Goal: Transaction & Acquisition: Purchase product/service

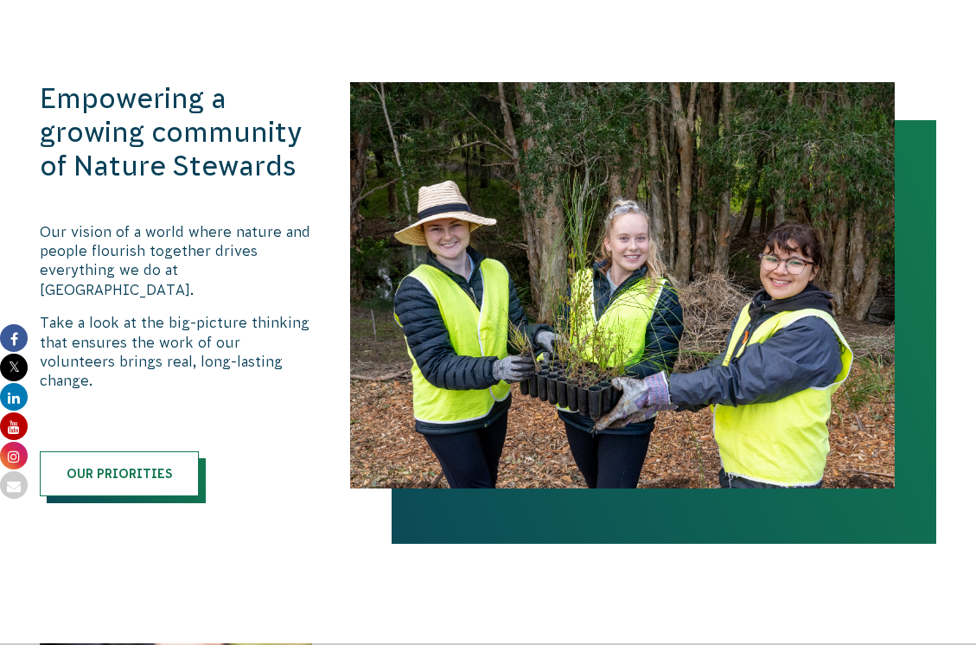
scroll to position [2075, 0]
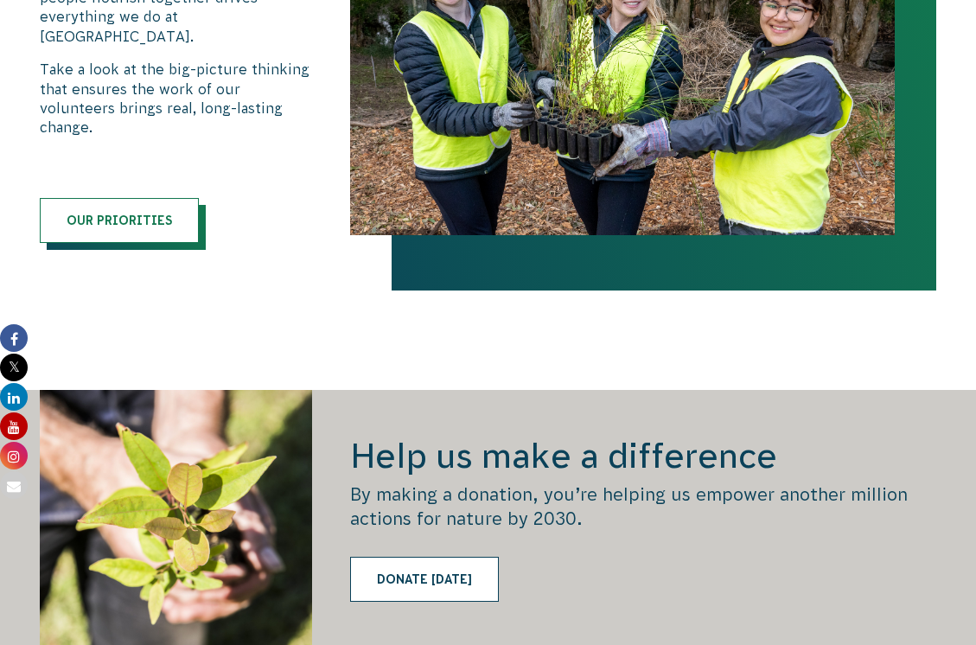
click at [458, 557] on link "Donate today" at bounding box center [424, 579] width 149 height 45
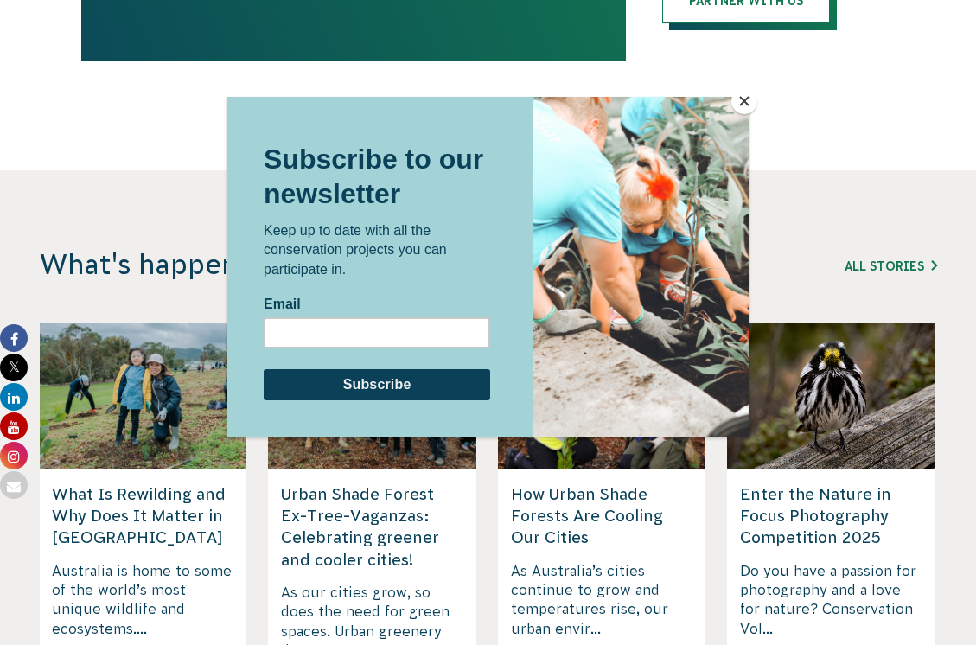
scroll to position [4323, 0]
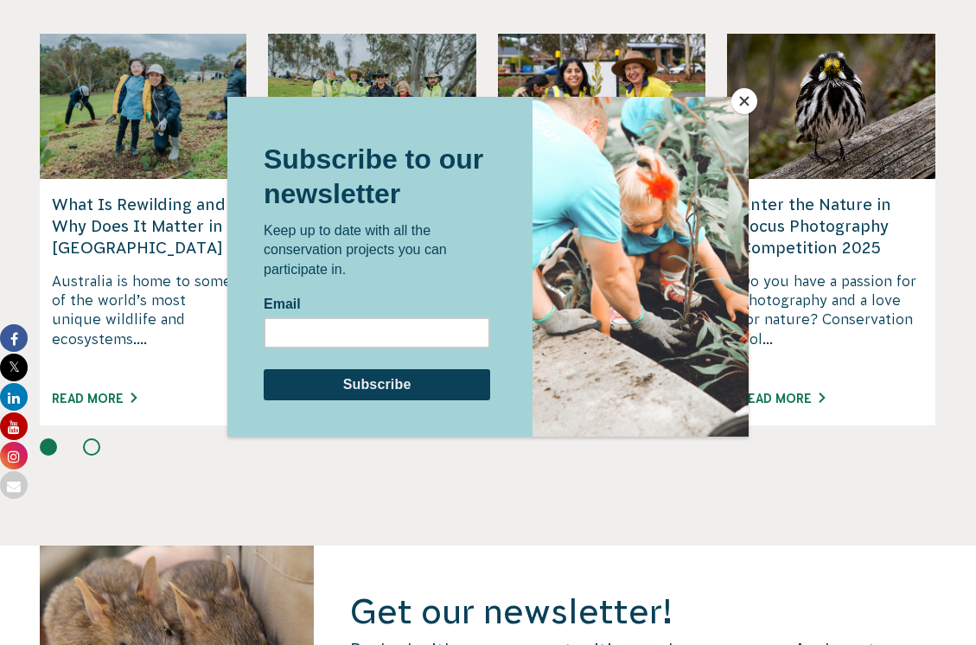
click at [741, 107] on button "Close" at bounding box center [744, 101] width 26 height 26
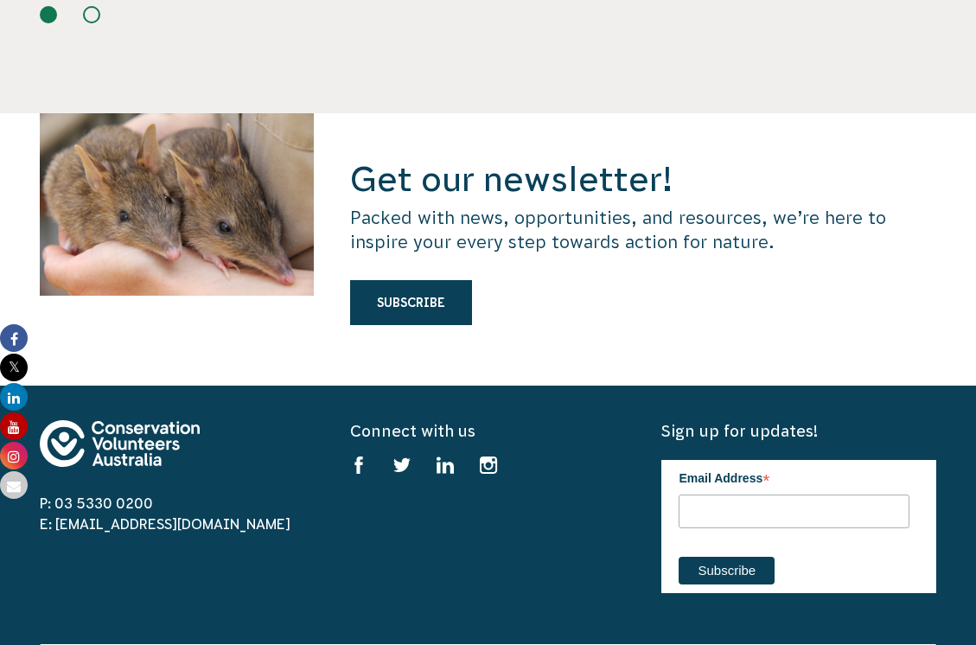
scroll to position [5101, 0]
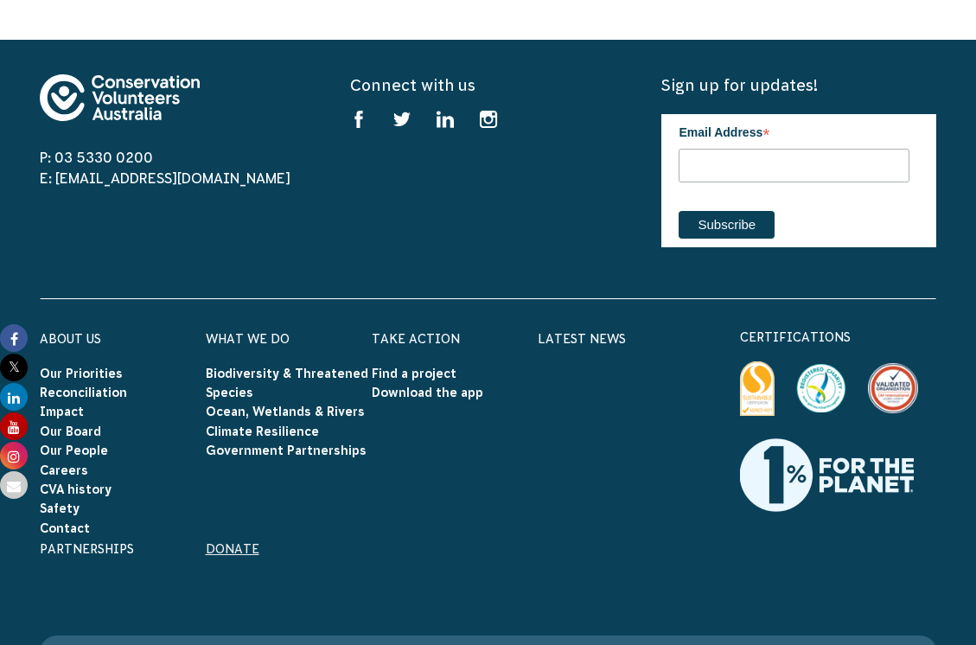
click at [230, 542] on link "Donate" at bounding box center [233, 549] width 54 height 14
click at [227, 542] on link "Donate" at bounding box center [233, 549] width 54 height 14
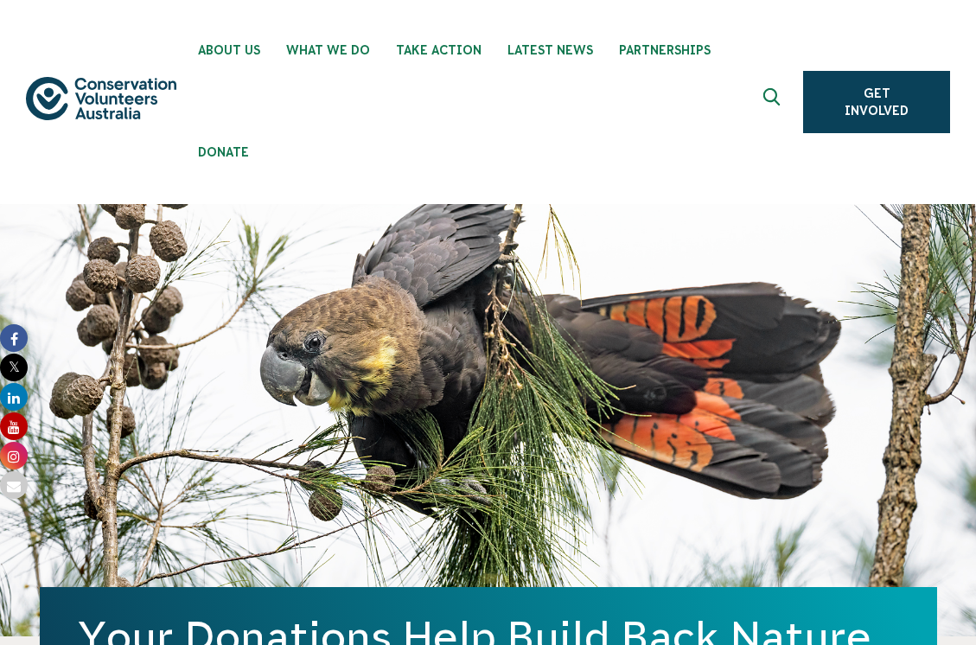
click at [756, 81] on button at bounding box center [773, 101] width 41 height 41
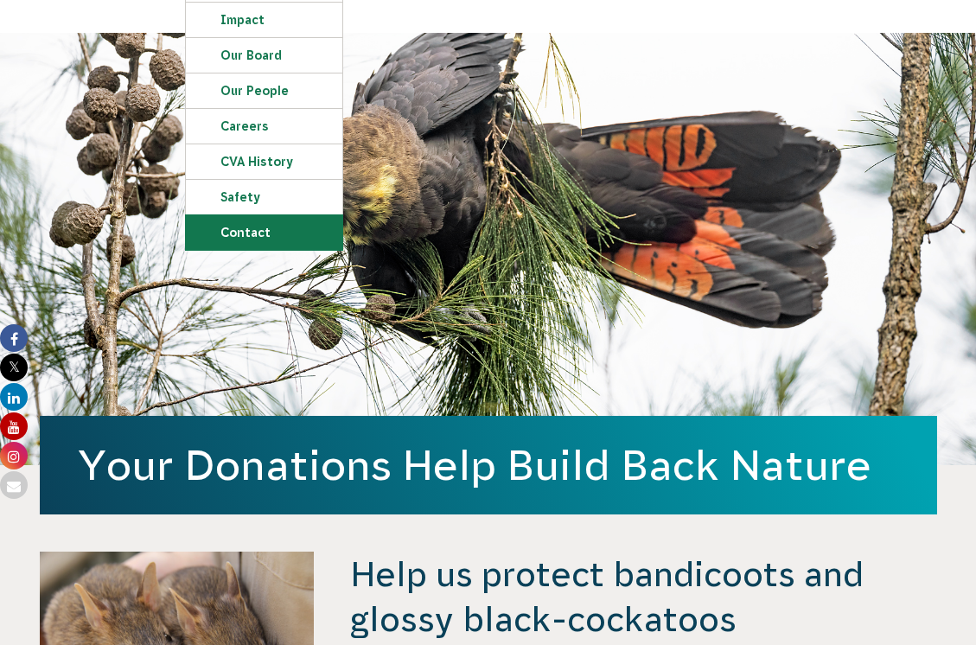
scroll to position [173, 0]
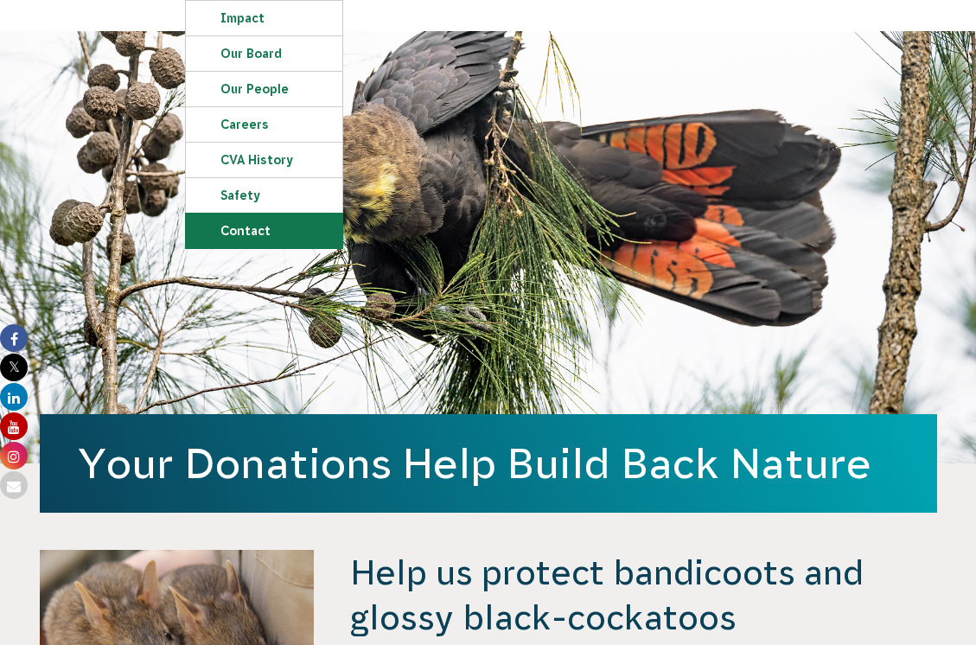
click at [248, 227] on link "Contact" at bounding box center [264, 231] width 156 height 35
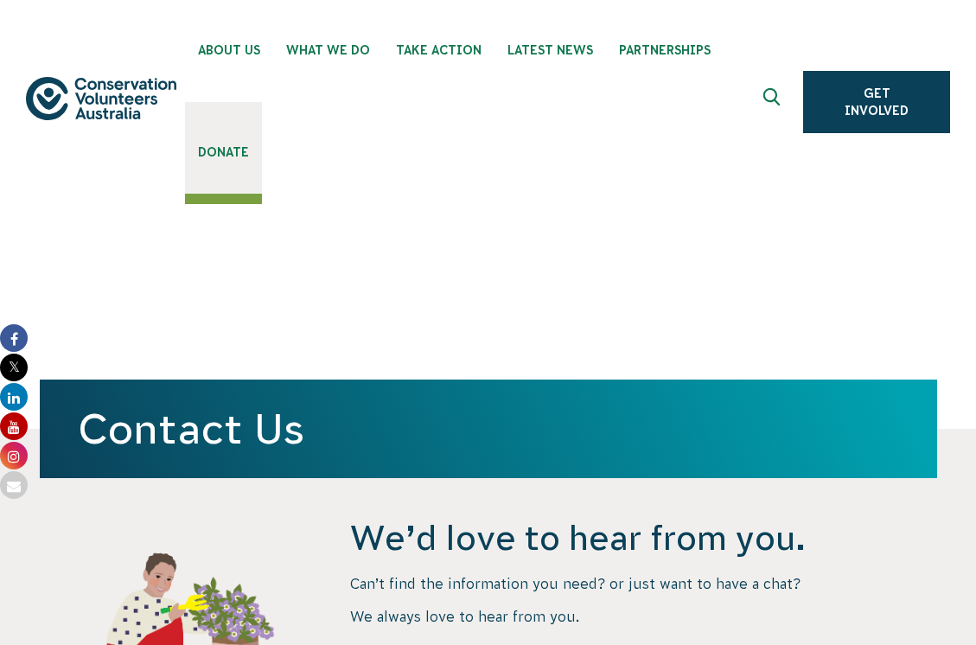
click at [249, 145] on span "Donate" at bounding box center [223, 152] width 51 height 14
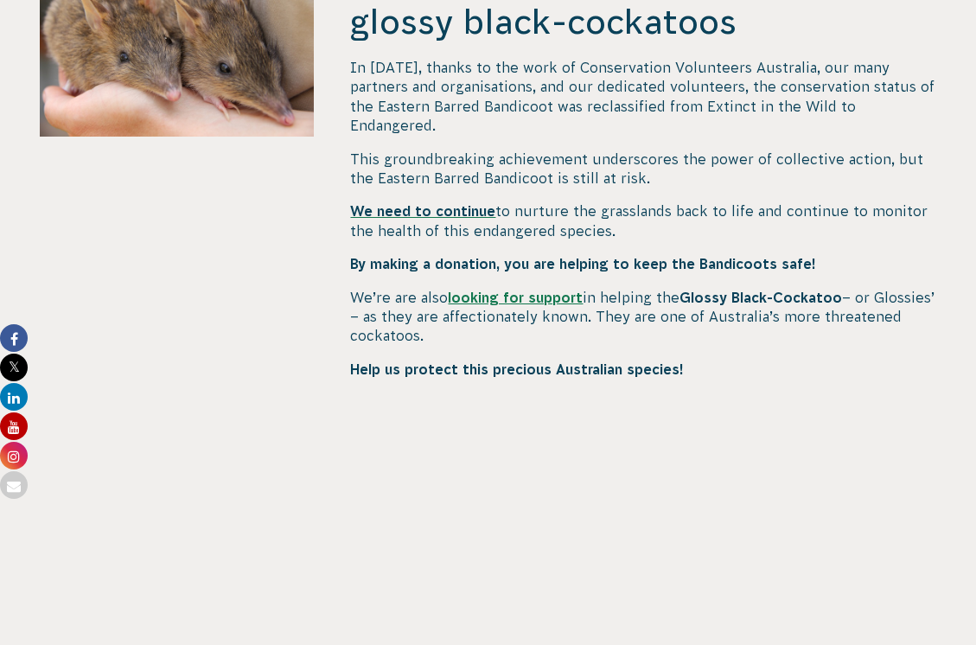
scroll to position [692, 0]
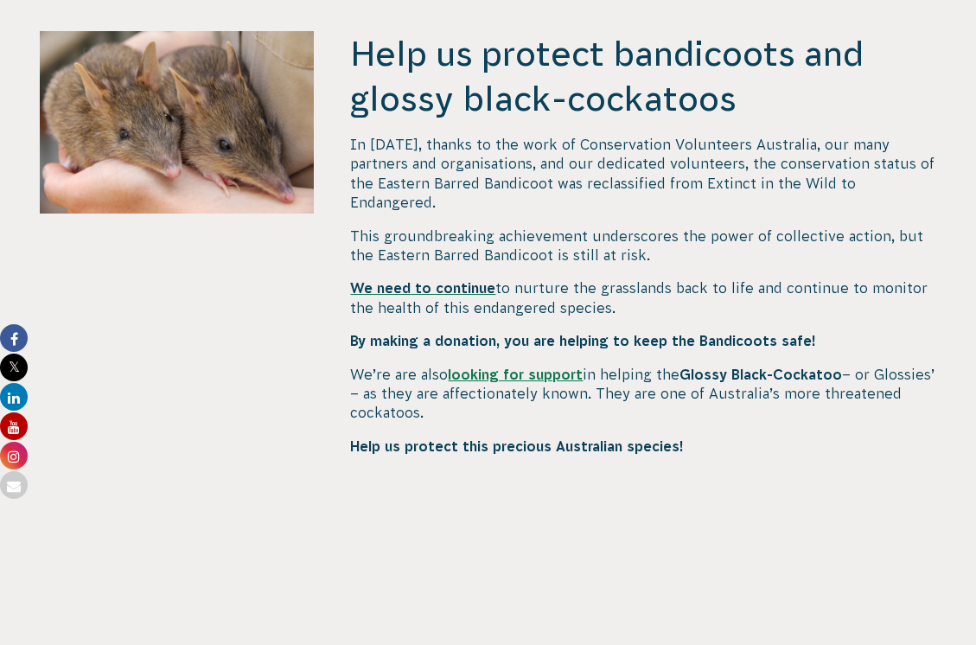
click at [535, 367] on link "looking for support" at bounding box center [515, 375] width 135 height 16
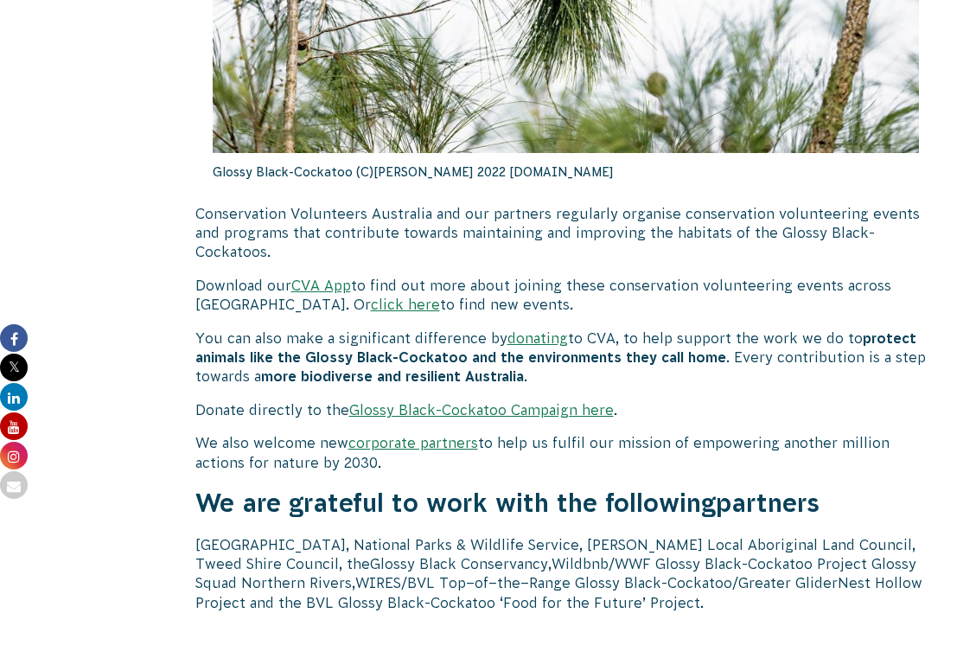
scroll to position [5286, 0]
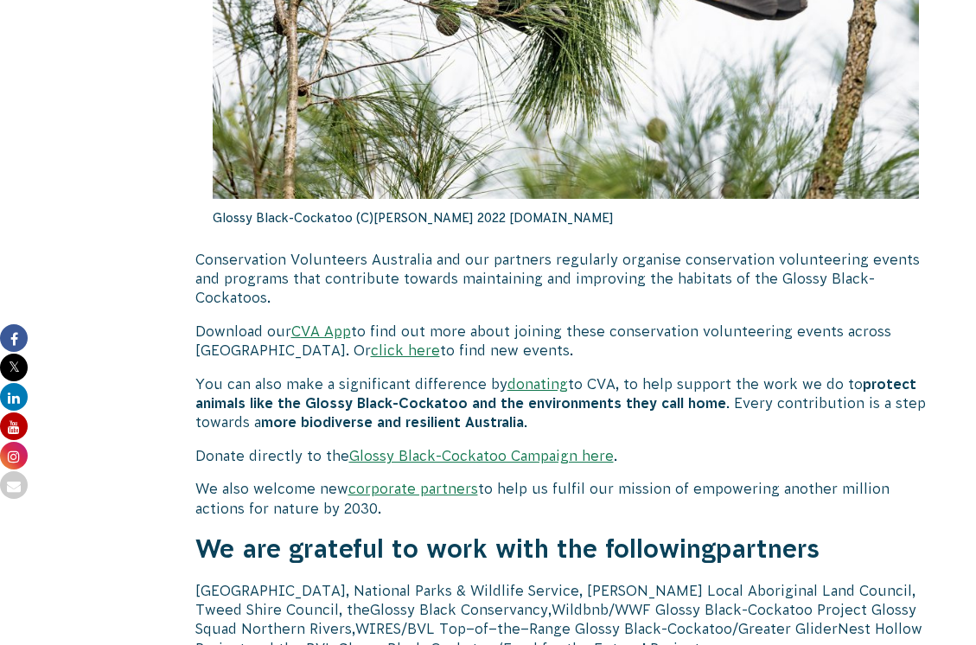
click at [447, 448] on link "Glossy Black-Cockatoo Campaign here" at bounding box center [481, 456] width 265 height 16
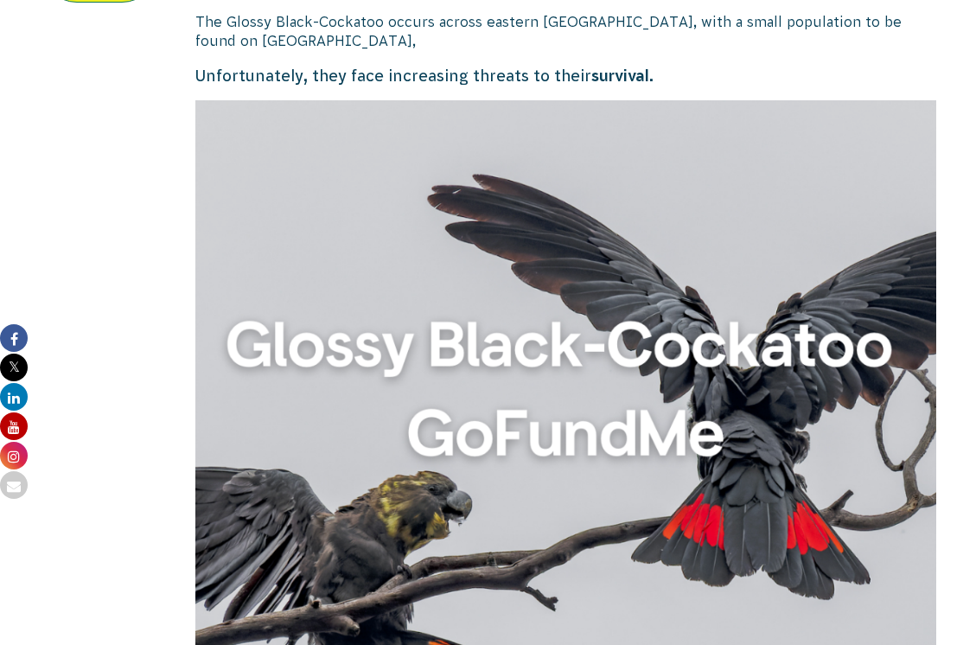
scroll to position [617, 0]
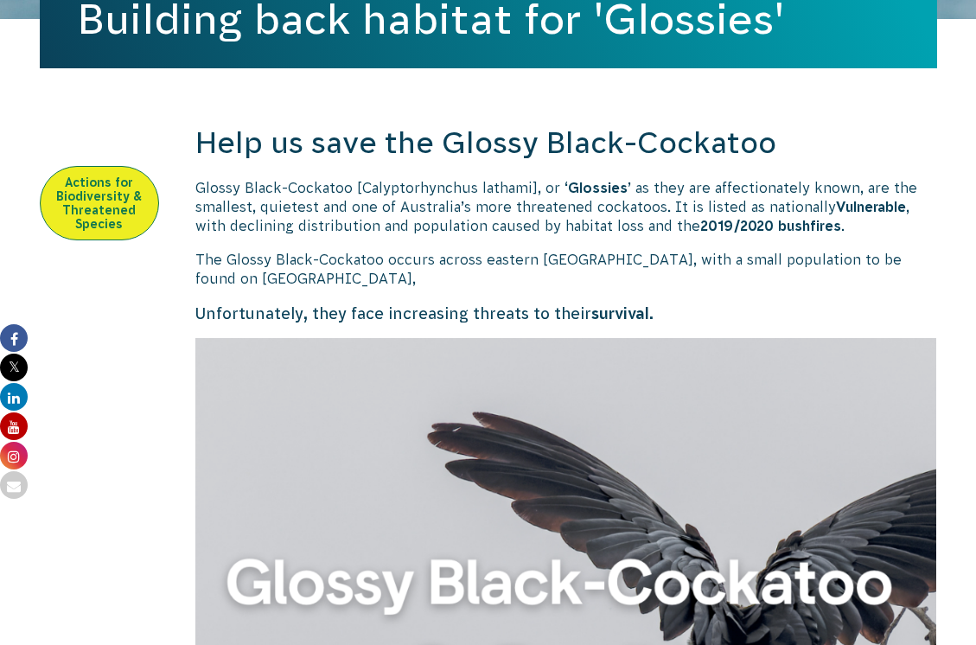
click at [96, 166] on link "Actions for Biodiversity & Threatened Species" at bounding box center [99, 203] width 119 height 74
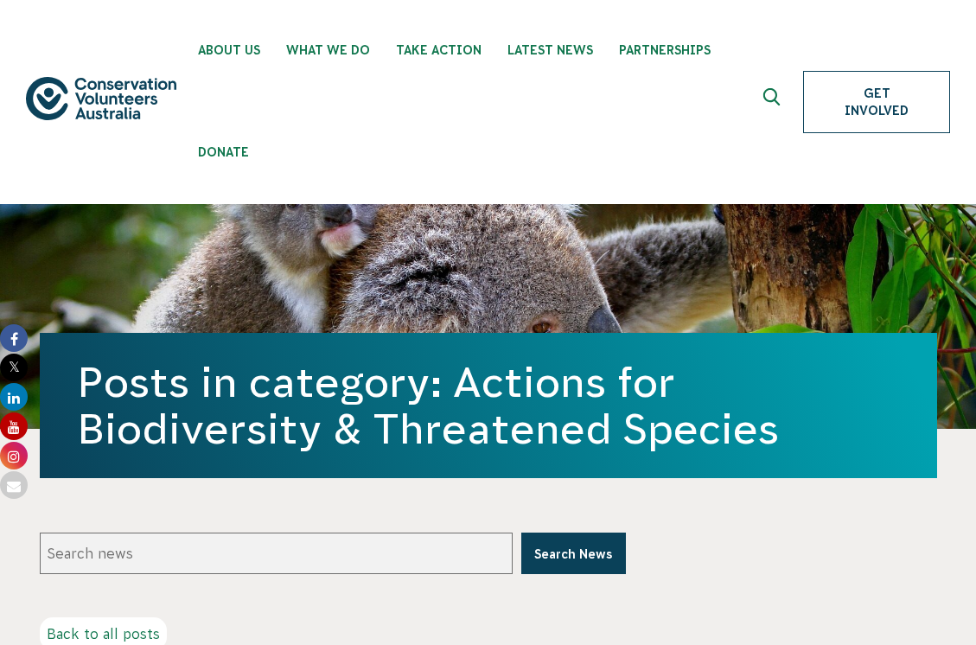
click at [866, 71] on link "Get Involved" at bounding box center [876, 102] width 147 height 62
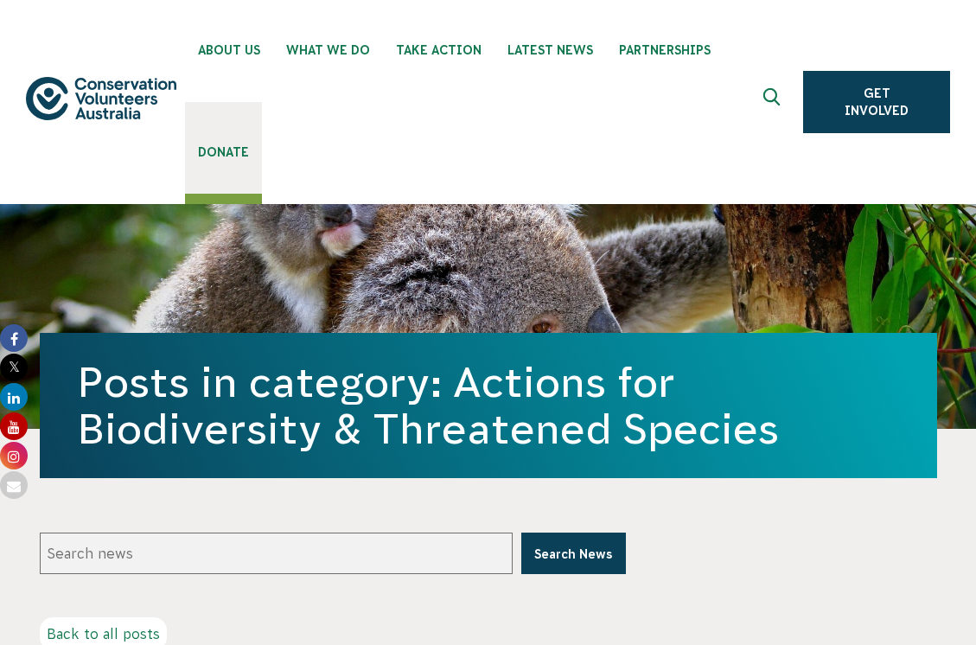
click at [249, 145] on span "Donate" at bounding box center [223, 152] width 51 height 14
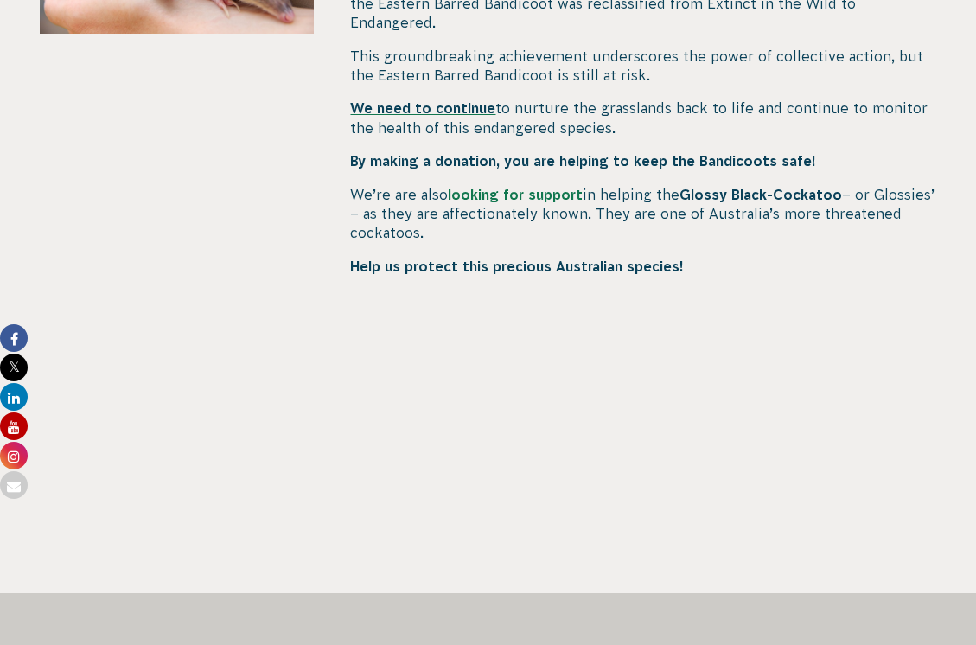
scroll to position [806, 0]
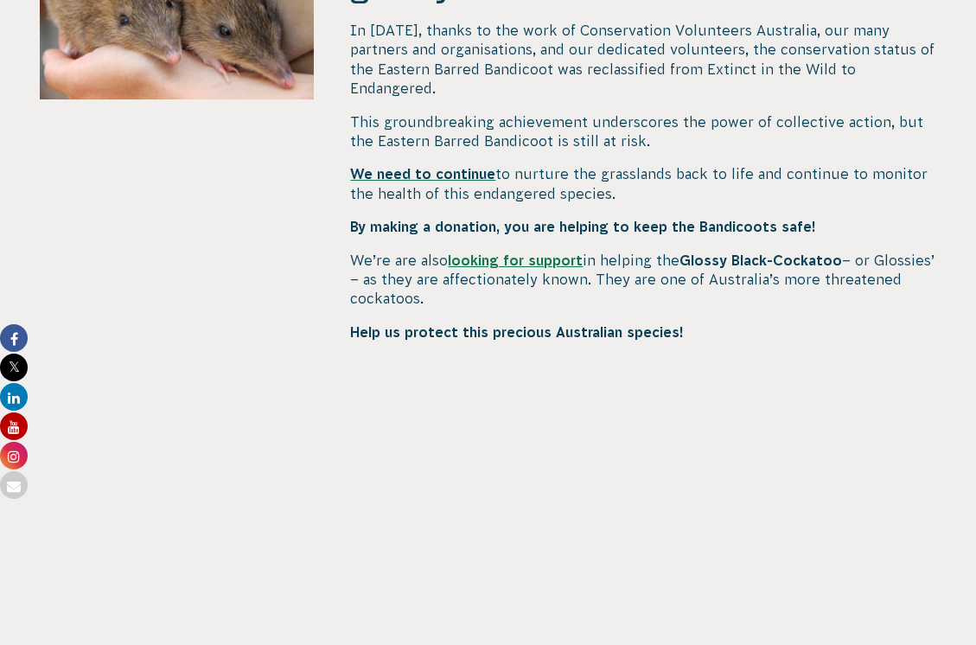
click at [265, 325] on div at bounding box center [177, 288] width 275 height 742
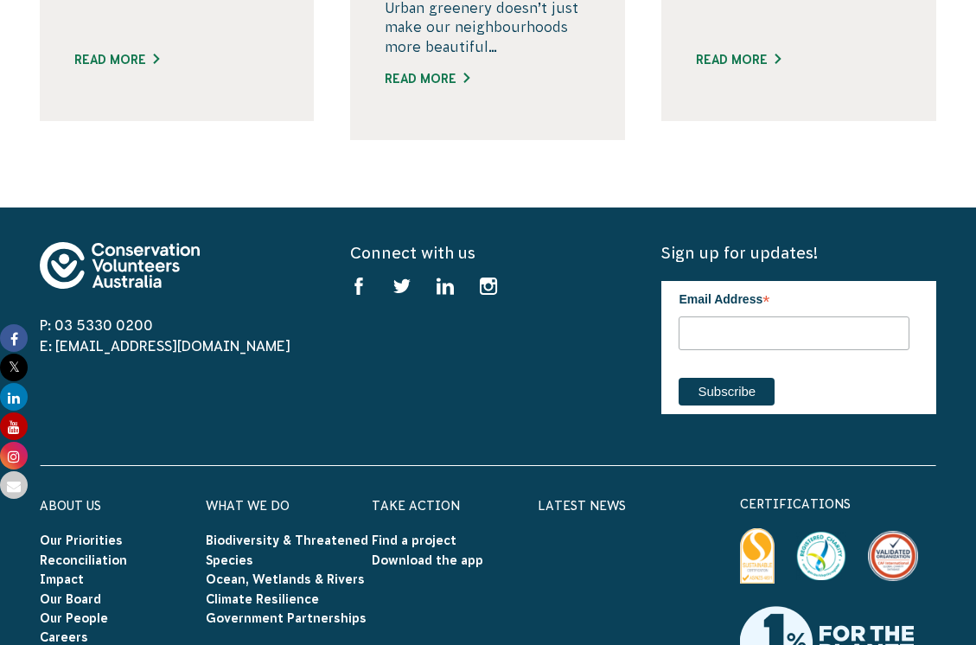
scroll to position [2362, 0]
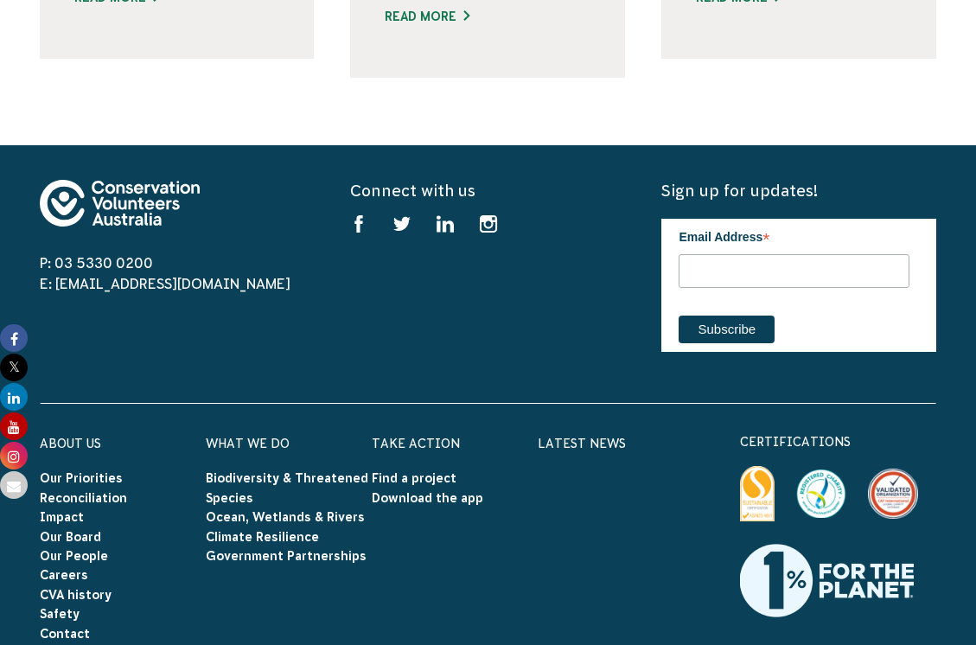
click at [241, 644] on link "Donate" at bounding box center [233, 655] width 54 height 14
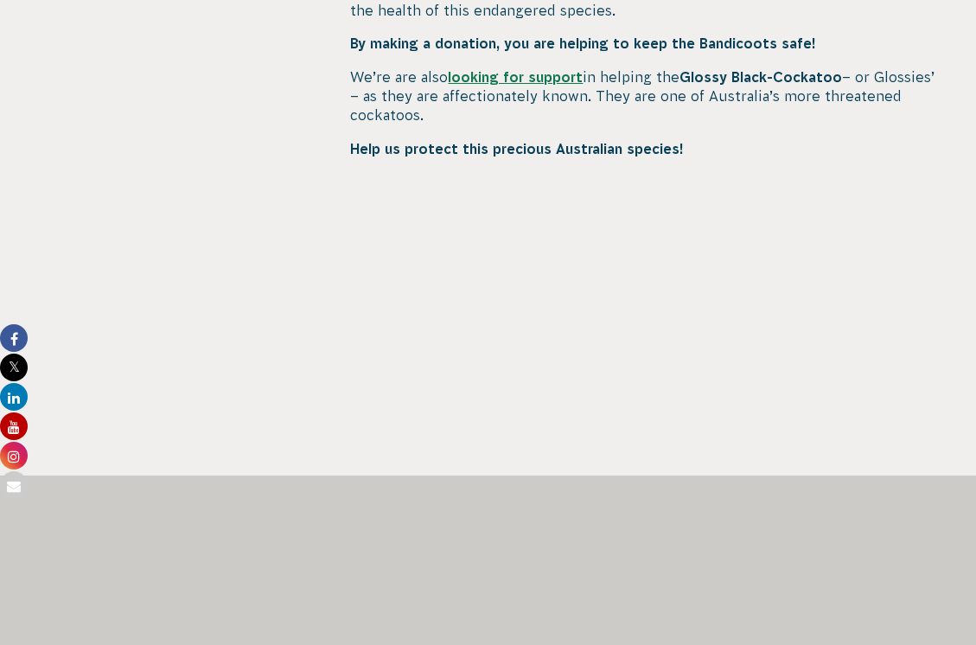
scroll to position [1088, 0]
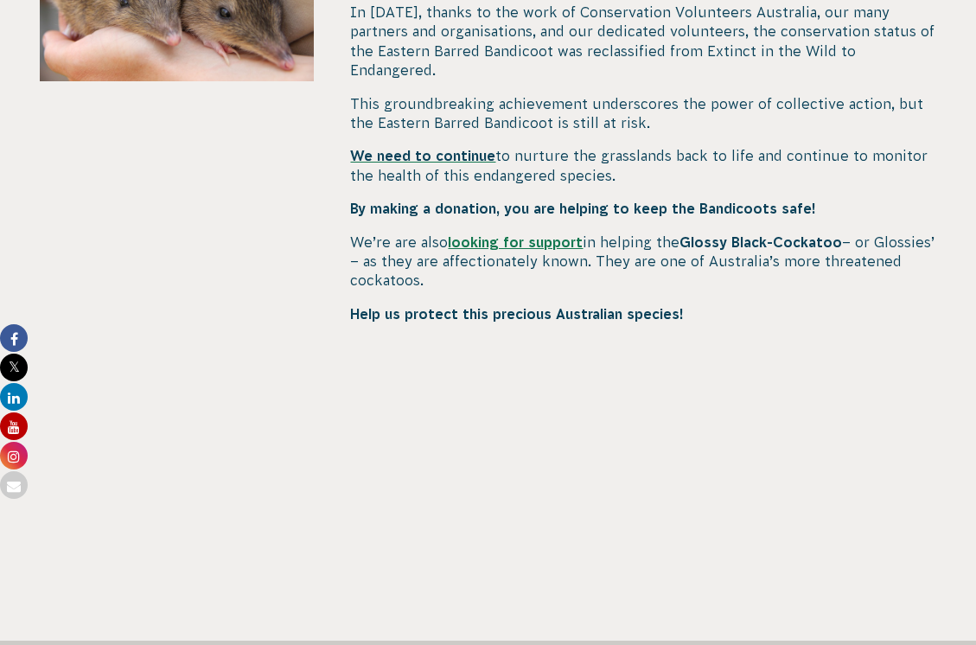
scroll to position [921, 0]
